Goal: Transaction & Acquisition: Purchase product/service

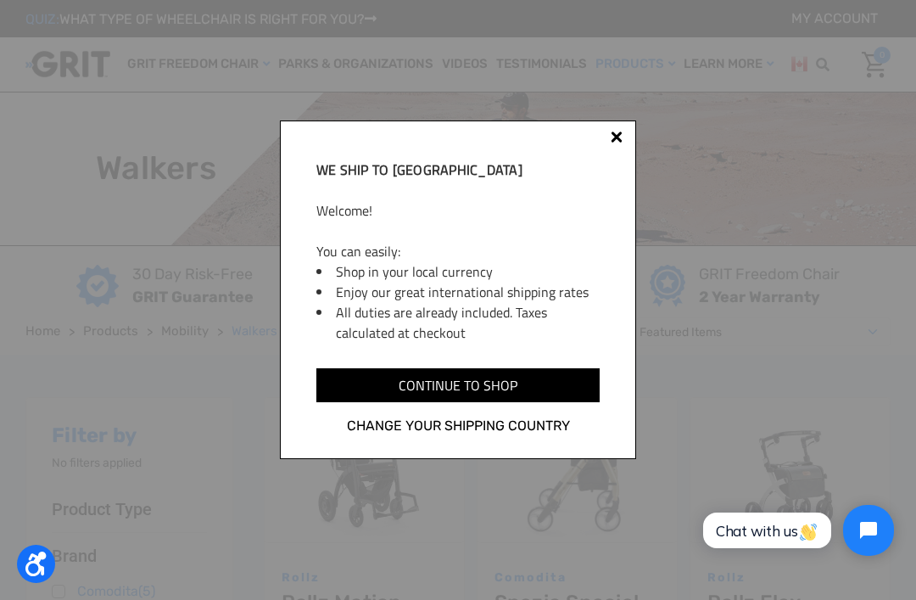
click at [364, 401] on input "Continue to shop" at bounding box center [457, 385] width 283 height 34
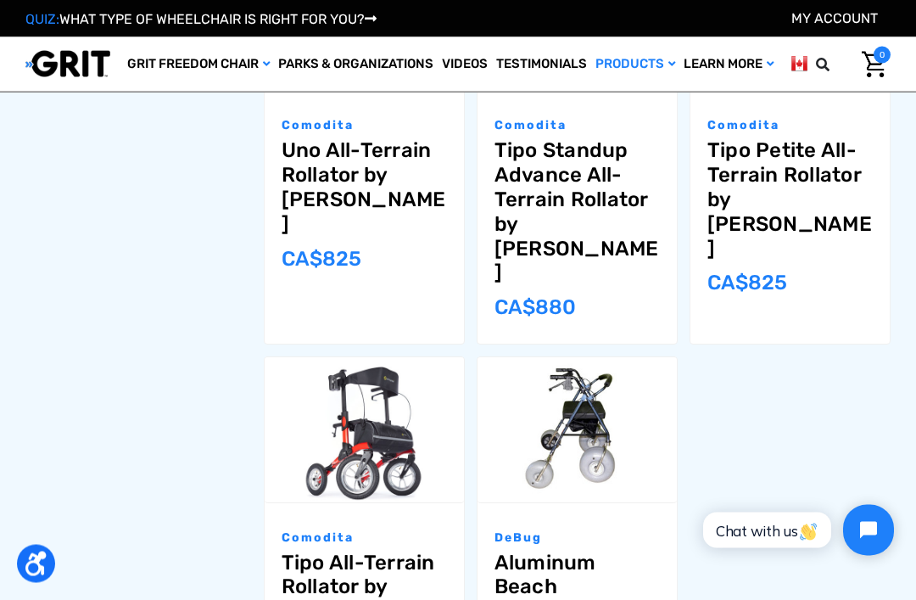
scroll to position [1134, 0]
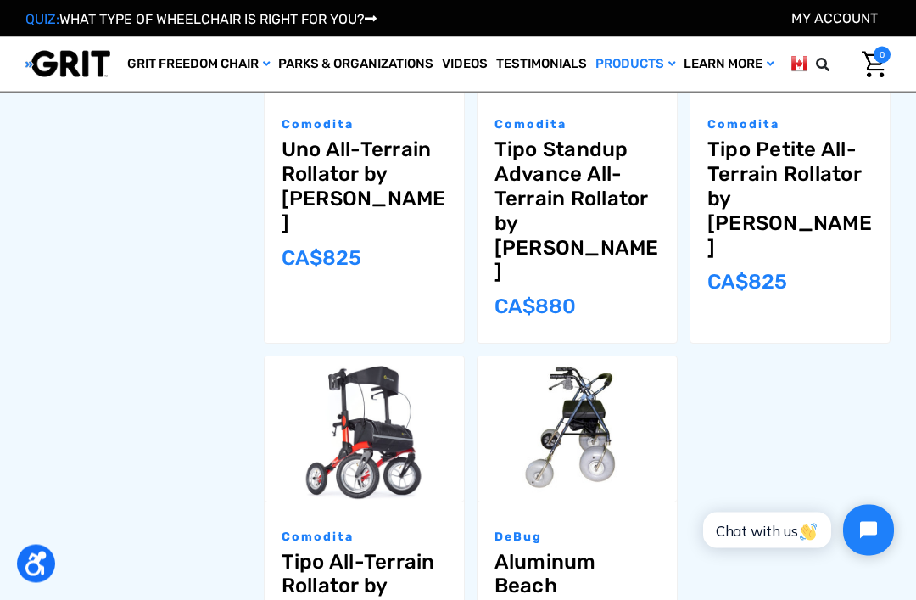
click at [307, 551] on link "Tipo All-Terrain Rollator by Comodita" at bounding box center [364, 587] width 165 height 73
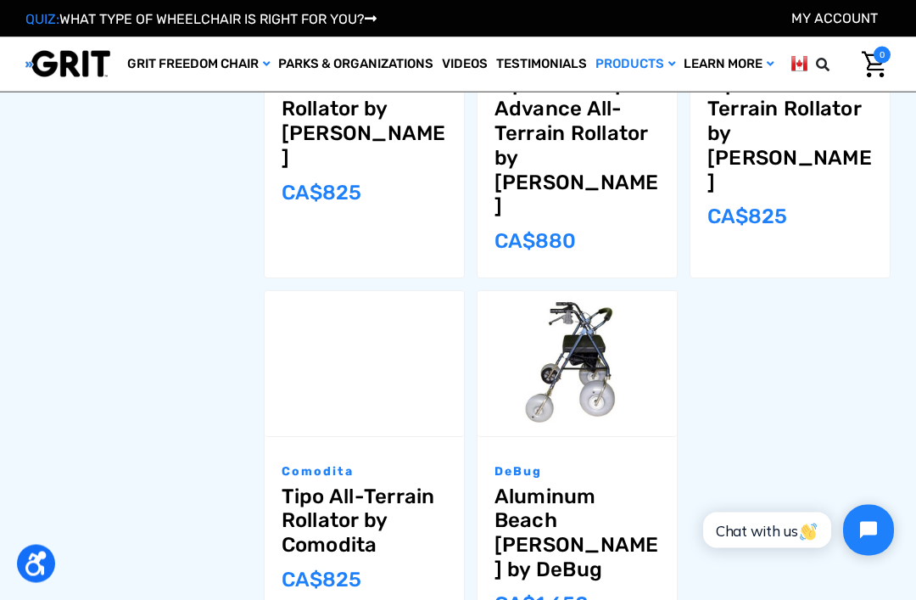
scroll to position [1201, 0]
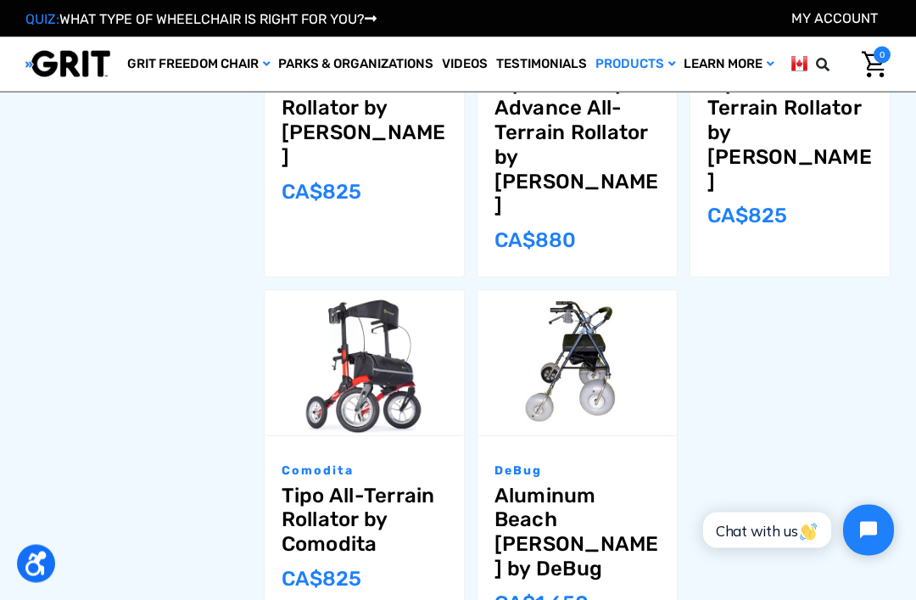
click at [314, 484] on link "Tipo All-Terrain Rollator by Comodita" at bounding box center [364, 520] width 165 height 73
